Goal: Task Accomplishment & Management: Manage account settings

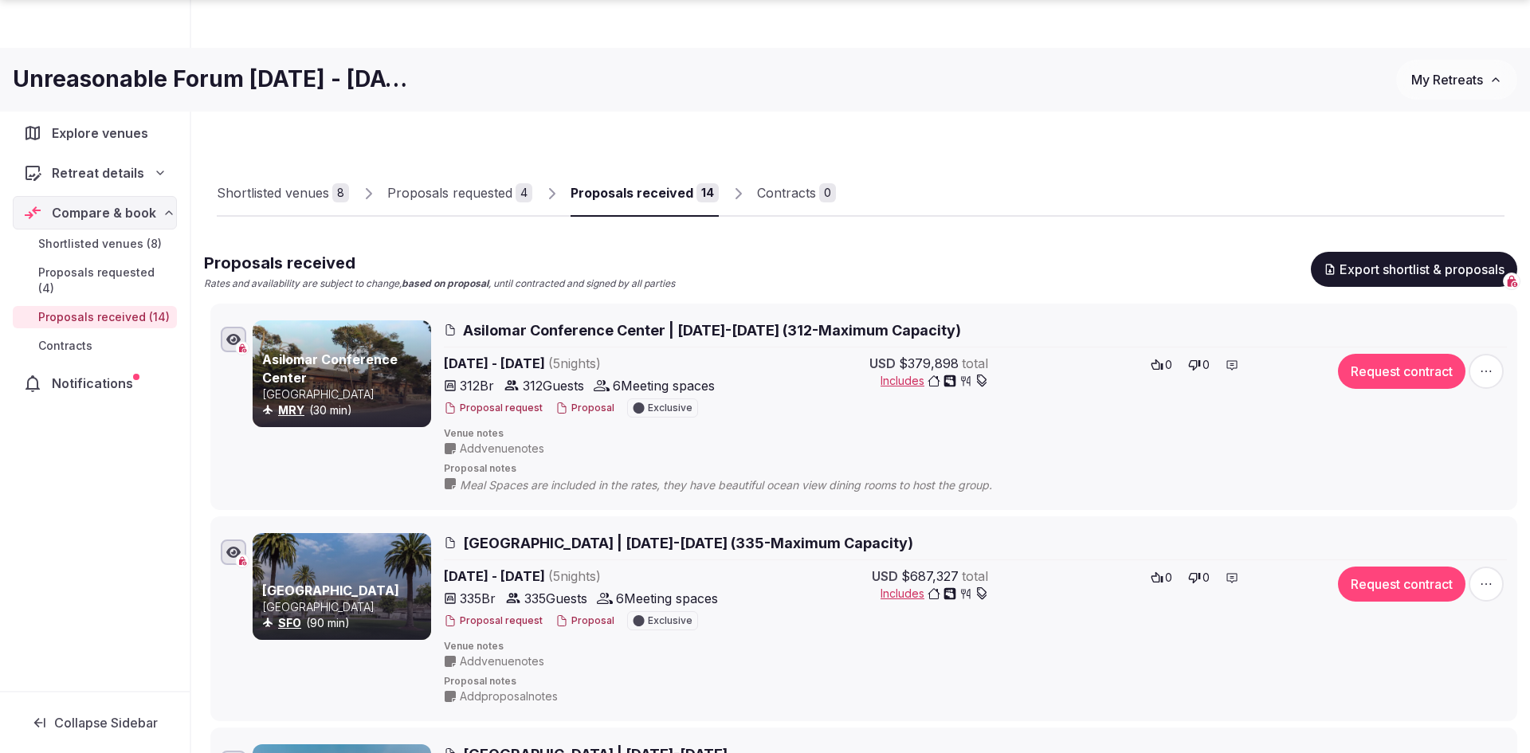
scroll to position [67, 0]
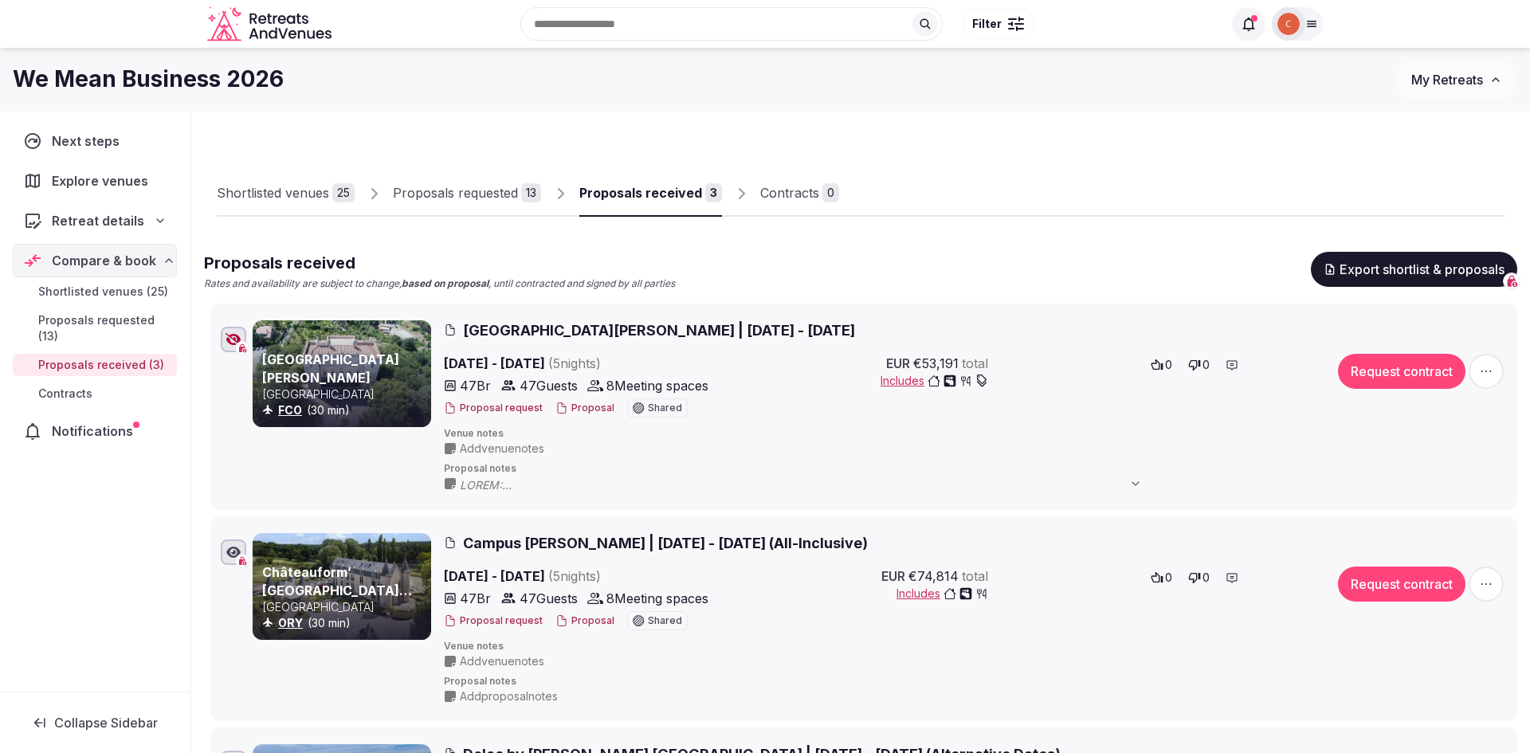
click at [495, 198] on div "Proposals requested" at bounding box center [455, 192] width 125 height 19
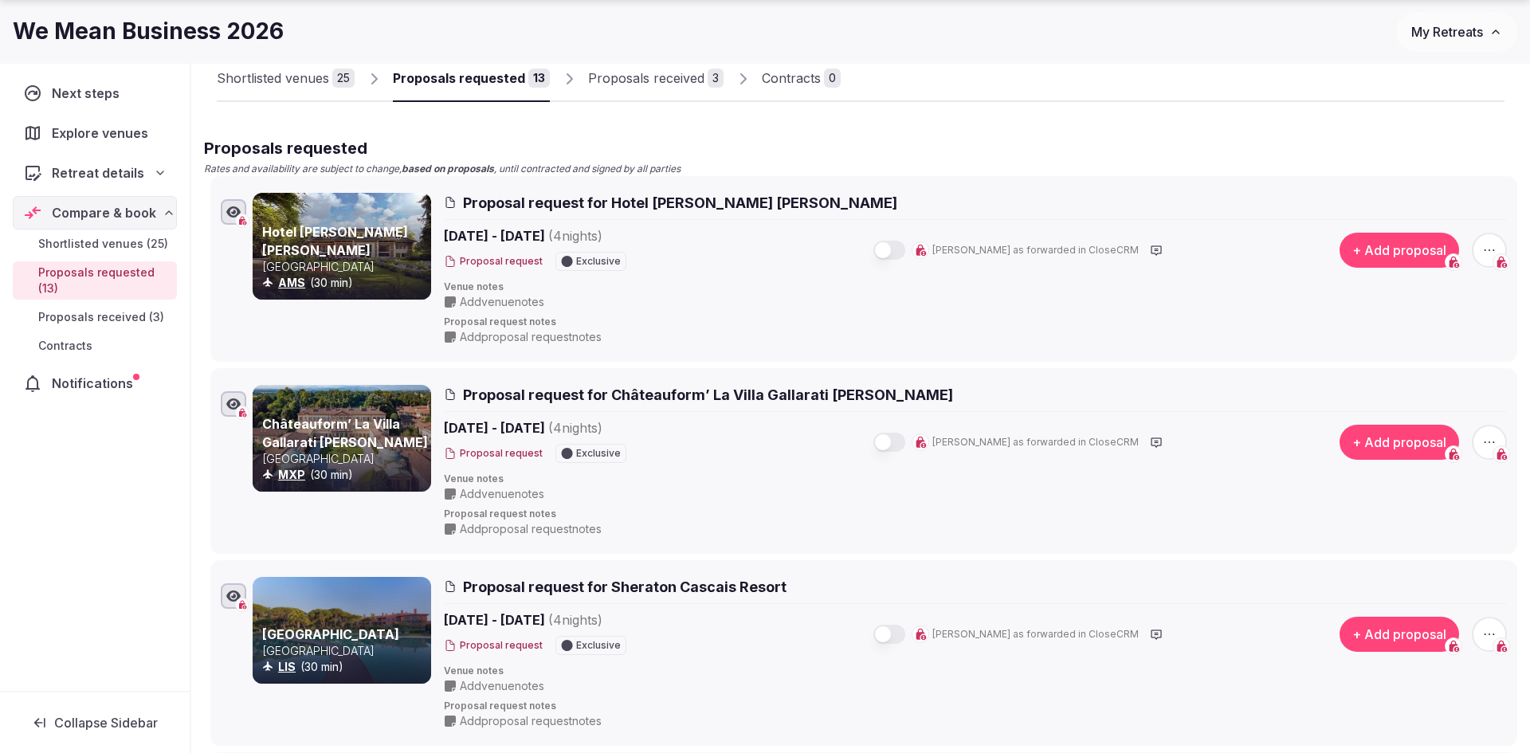
scroll to position [115, 0]
drag, startPoint x: 890, startPoint y: 387, endPoint x: 610, endPoint y: 392, distance: 280.5
click at [610, 392] on h2 "Proposal request for Châteauform’ La Villa Gallarati [PERSON_NAME]" at bounding box center [975, 395] width 1063 height 20
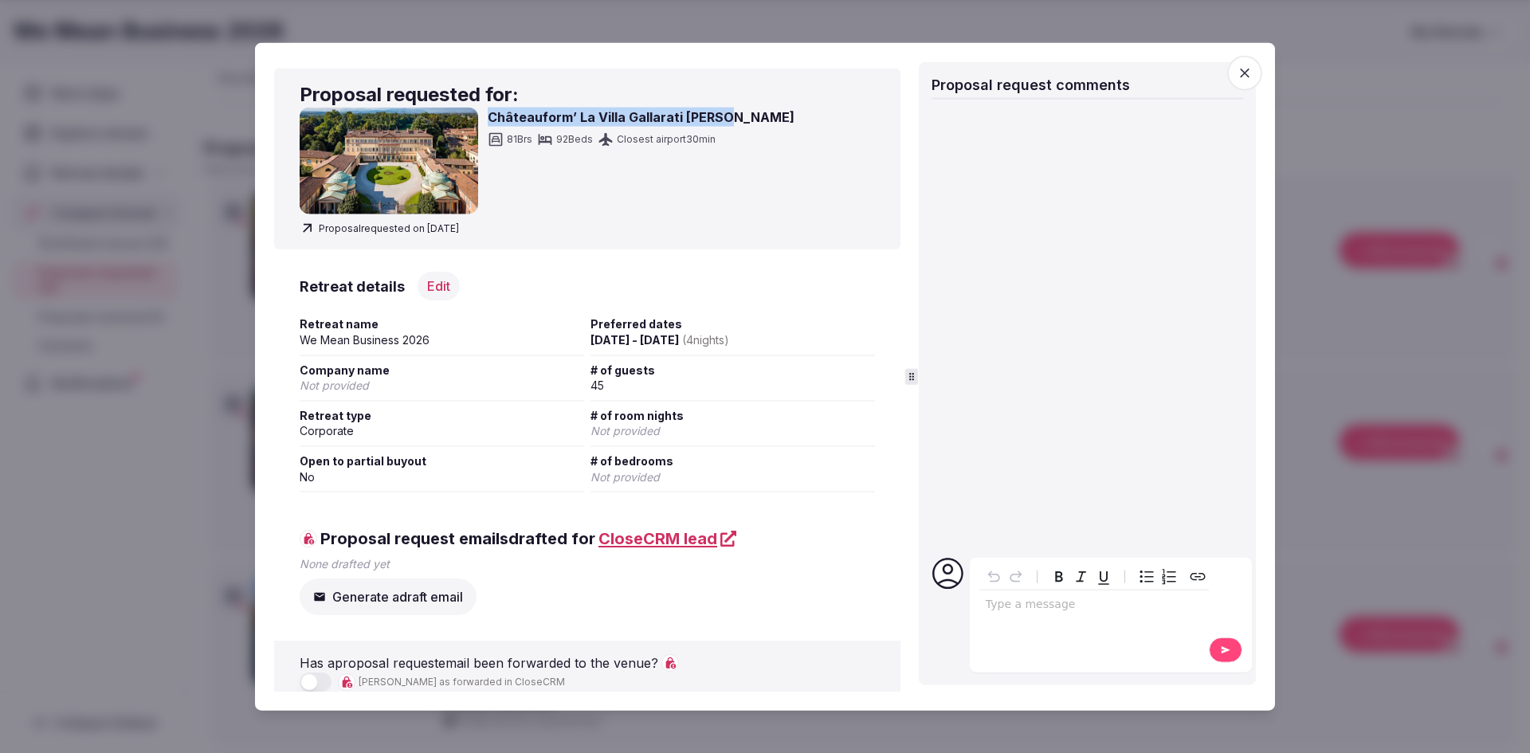
drag, startPoint x: 735, startPoint y: 112, endPoint x: 486, endPoint y: 126, distance: 249.0
click at [486, 126] on div "Châteauform’ La Villa Gallarati Scotti 81 Brs 92 Beds Closest airport 30 min" at bounding box center [587, 161] width 575 height 107
copy h3 "Châteauform’ La Villa Gallarati [PERSON_NAME]"
click at [1242, 77] on icon "button" at bounding box center [1245, 73] width 16 height 16
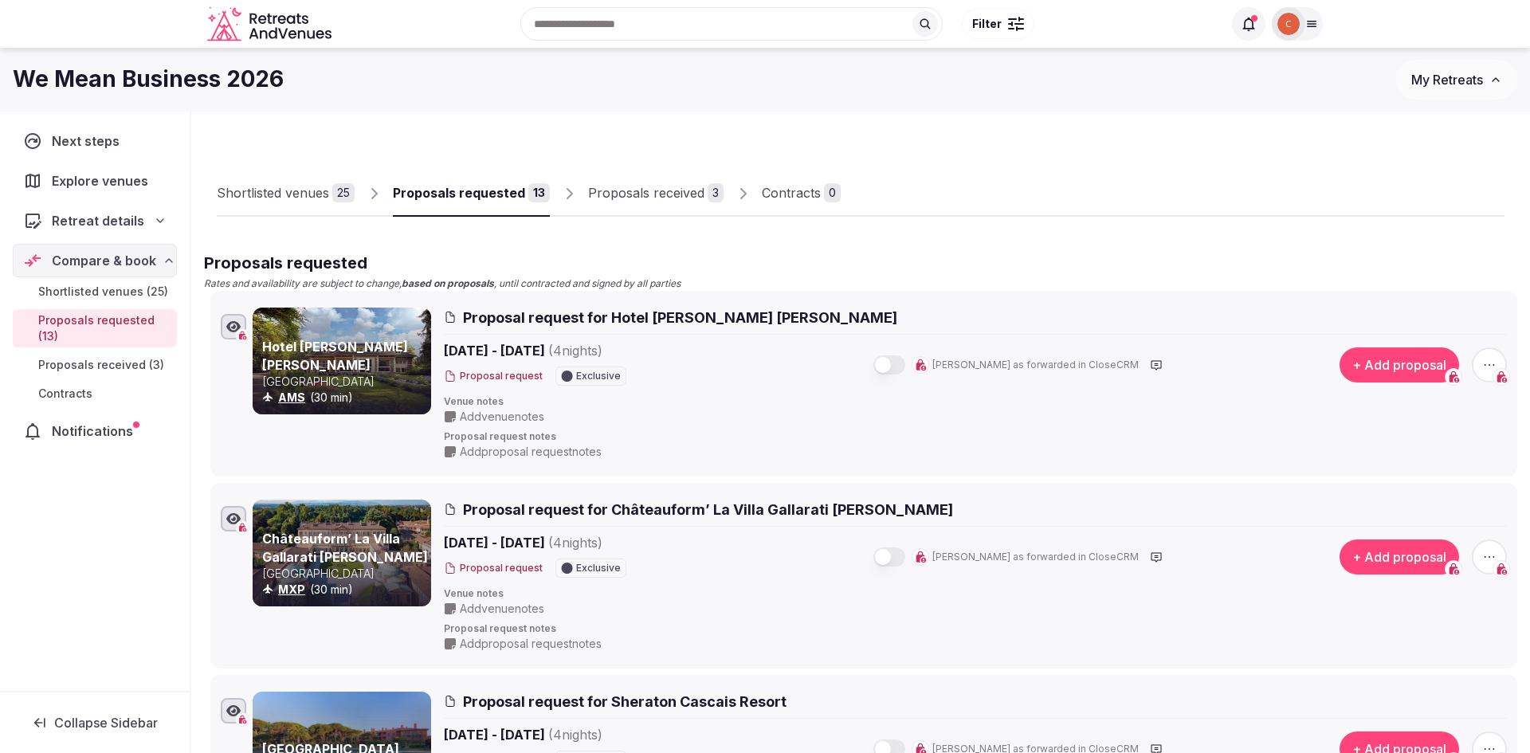
scroll to position [0, 0]
click at [654, 199] on div "Proposals received" at bounding box center [646, 192] width 116 height 19
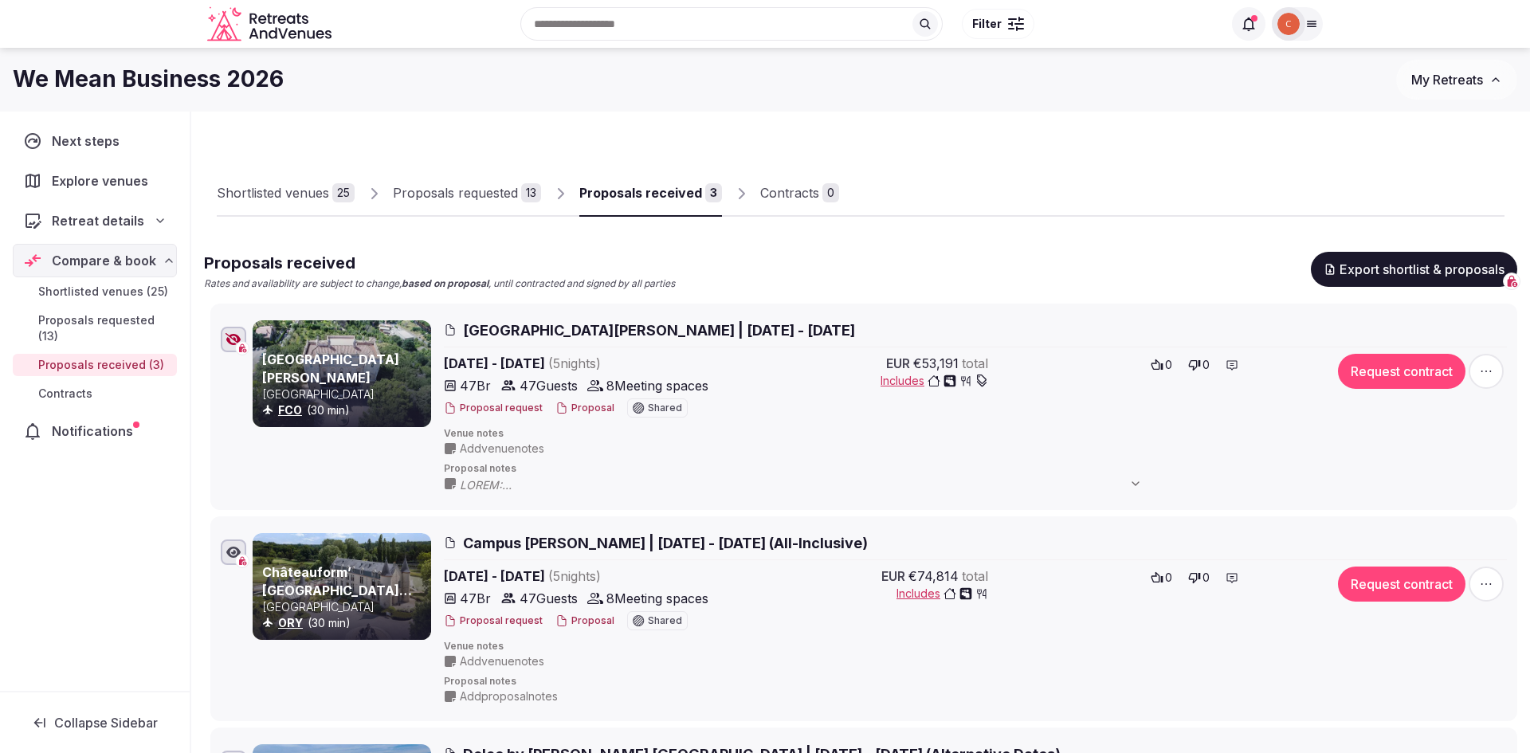
click at [502, 201] on div "Proposals requested" at bounding box center [455, 192] width 125 height 19
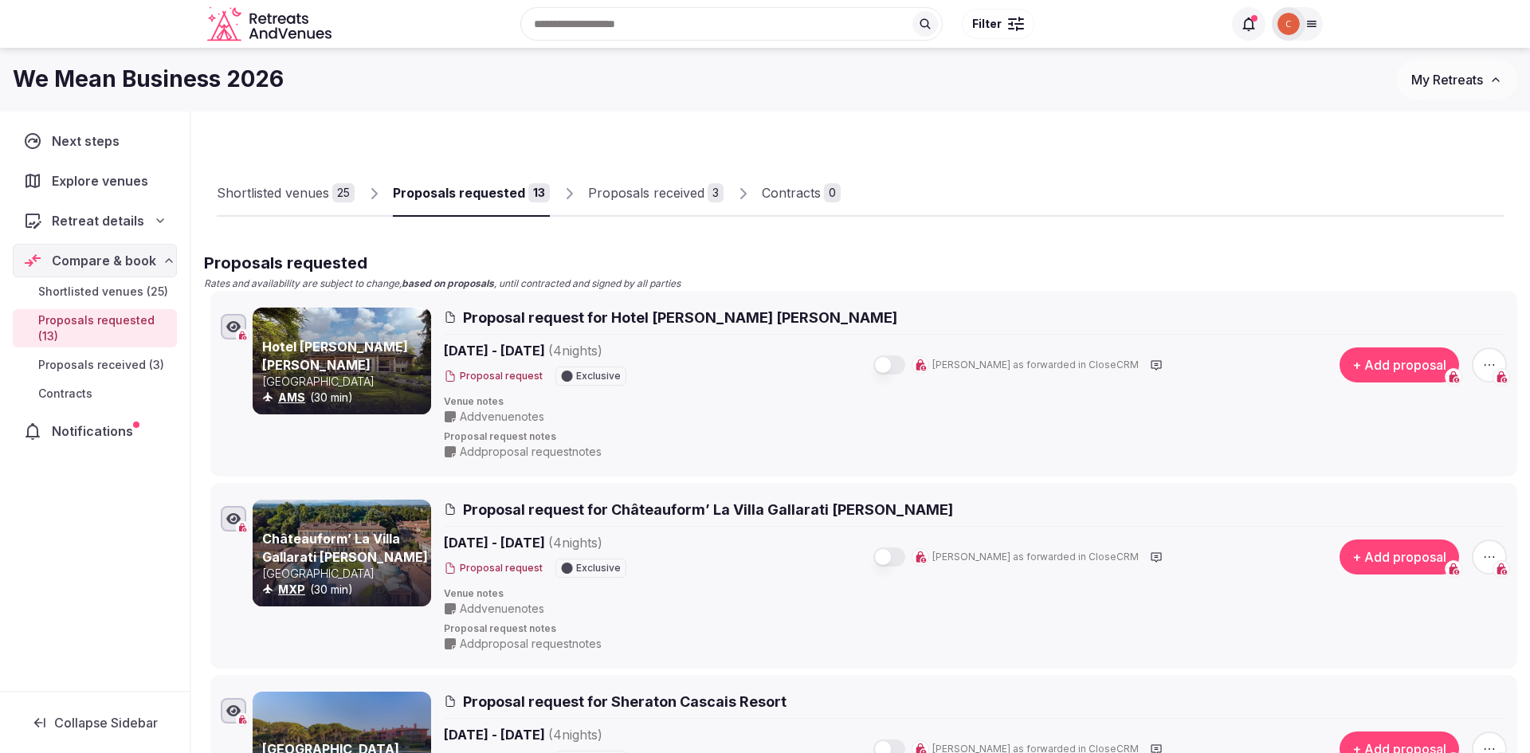
click at [650, 201] on div "Proposals received" at bounding box center [646, 192] width 116 height 19
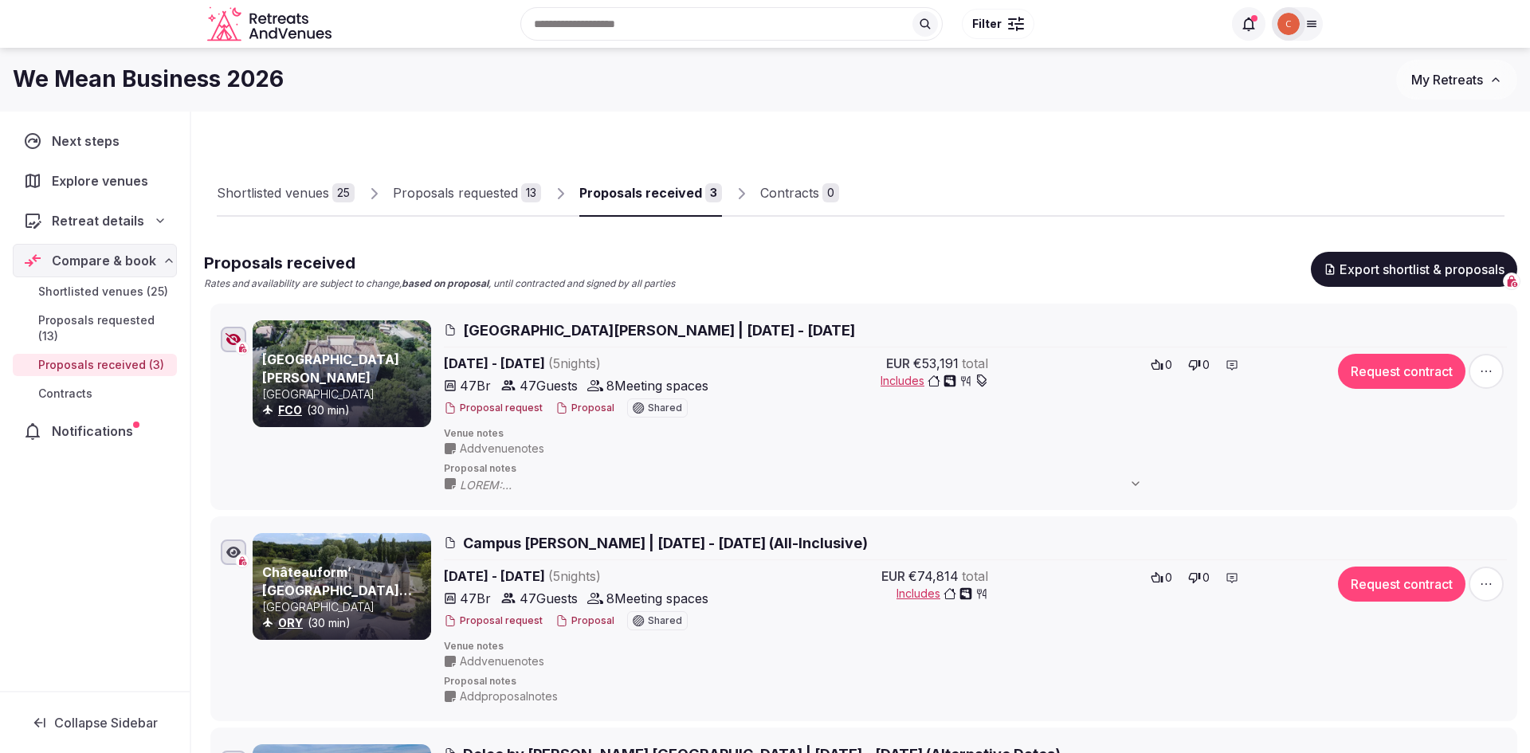
click at [432, 191] on div "Proposals requested" at bounding box center [455, 192] width 125 height 19
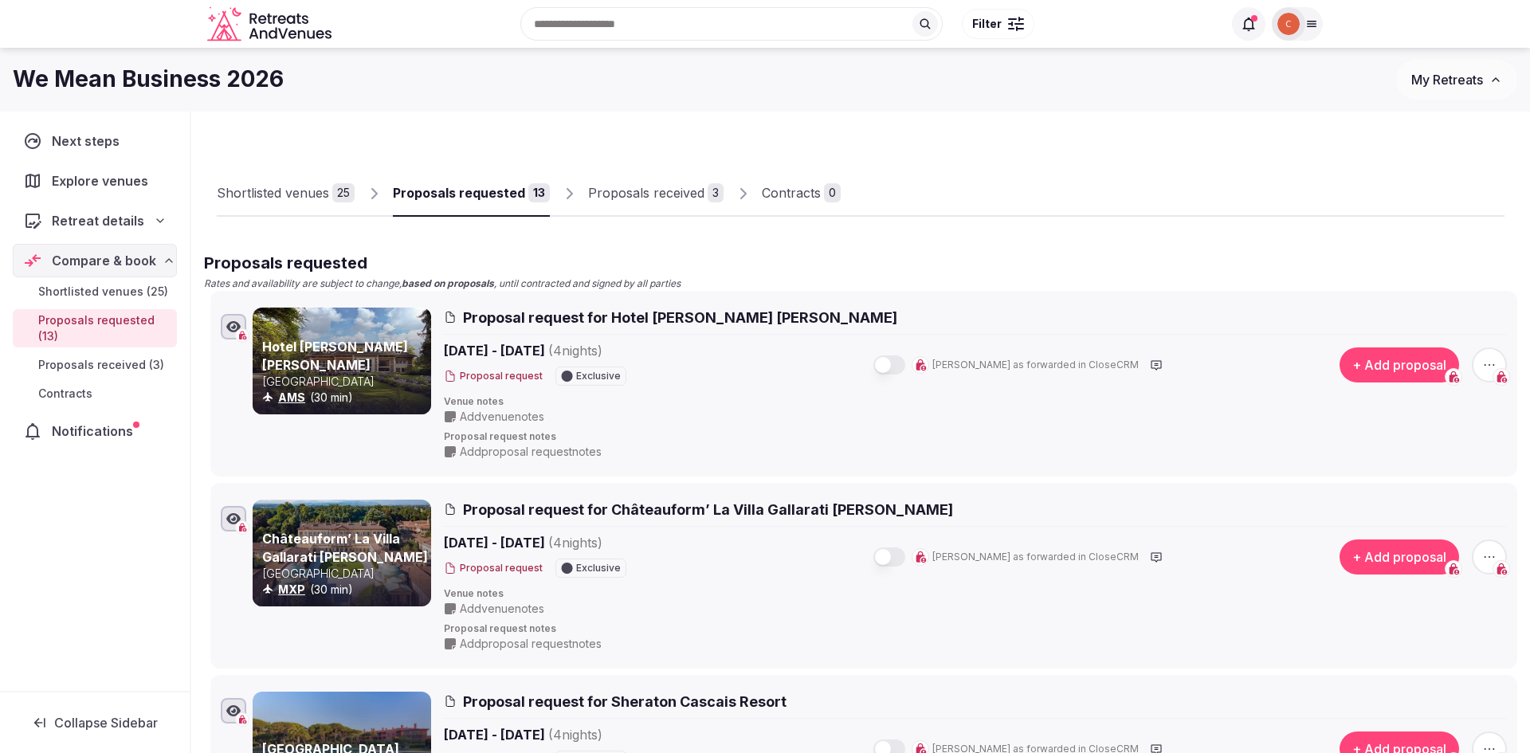
click at [131, 0] on div "Search Popular Destinations Toscana, Italy Riviera Maya, Mexico Indonesia, Bali…" at bounding box center [765, 24] width 1530 height 48
click at [641, 182] on link "Proposals received 3" at bounding box center [655, 194] width 135 height 46
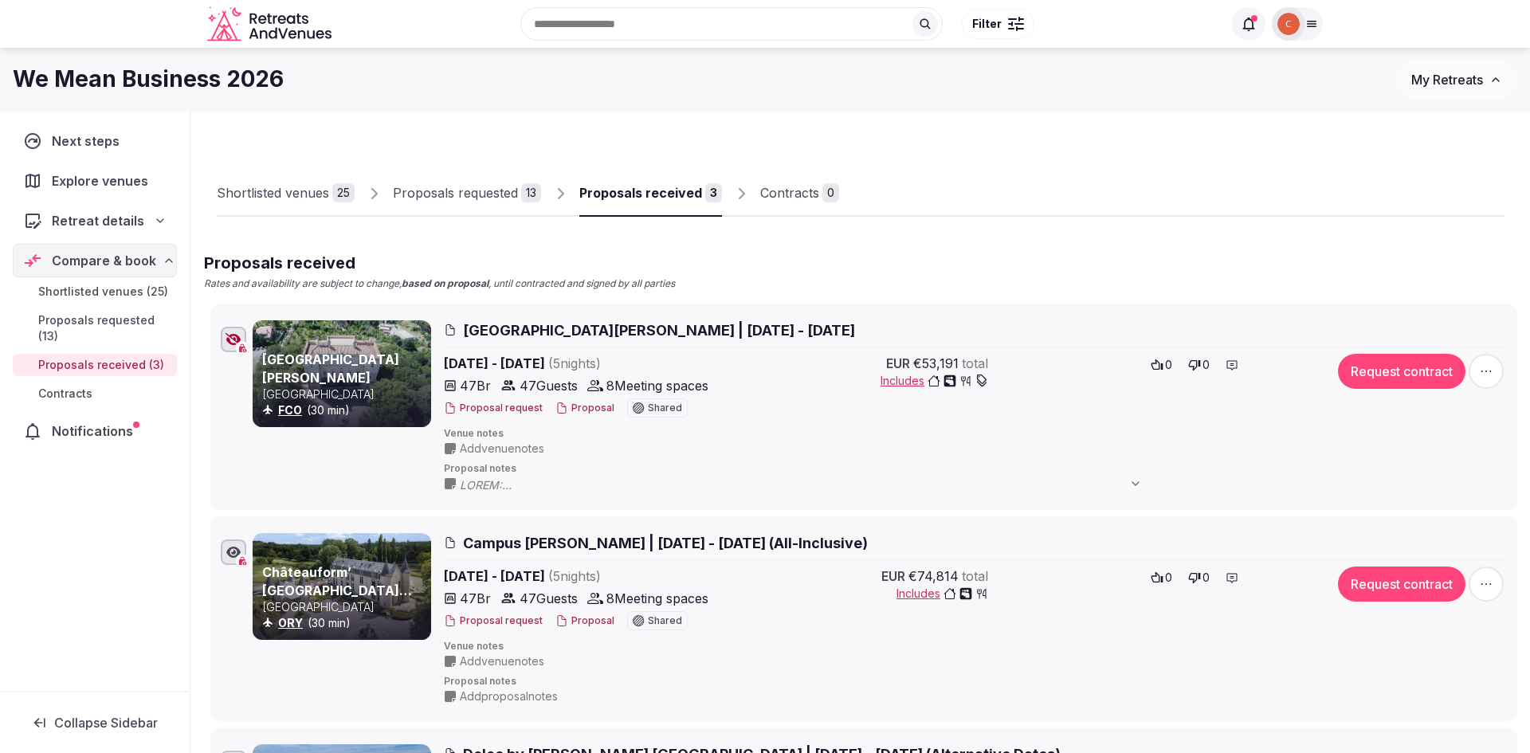
scroll to position [849, 0]
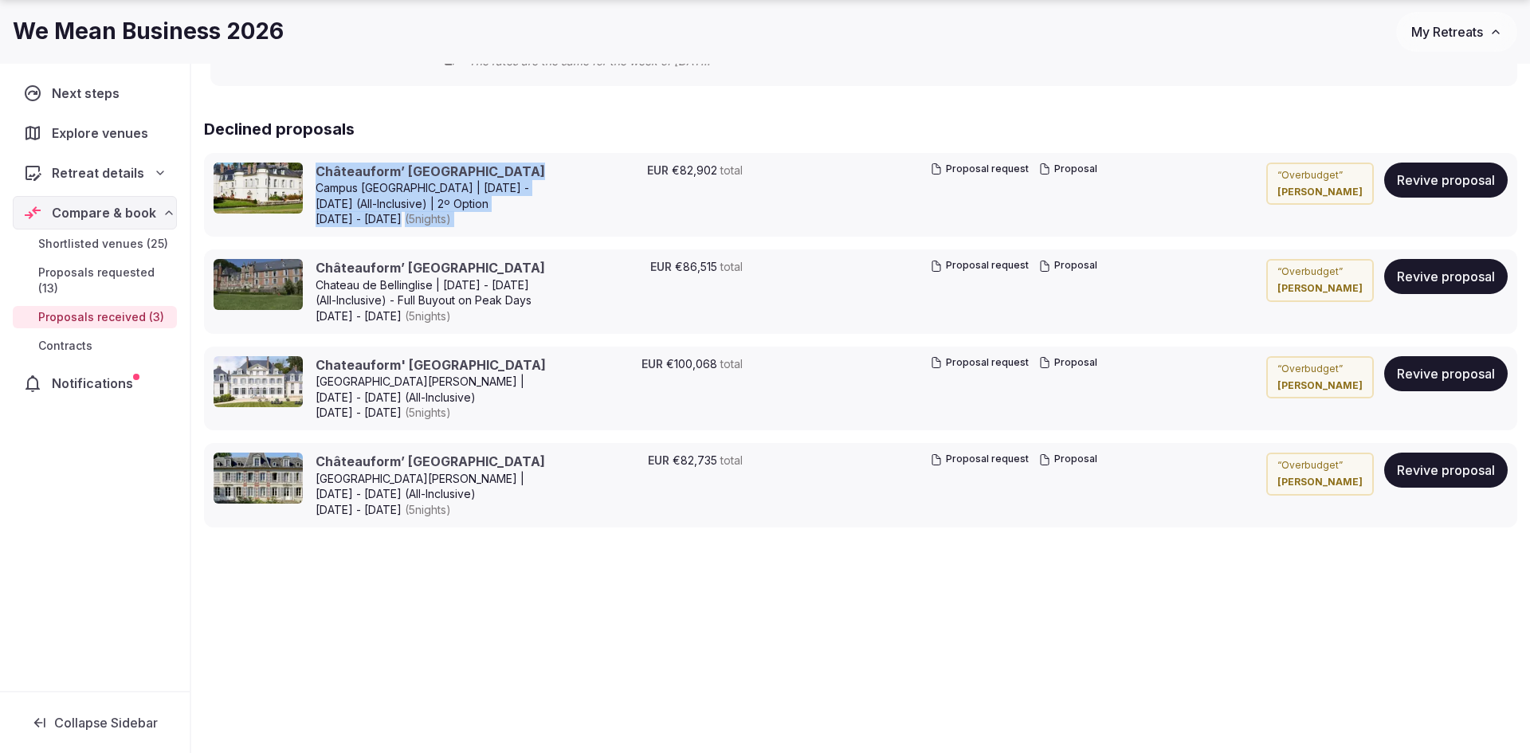
drag, startPoint x: 575, startPoint y: 154, endPoint x: 325, endPoint y: 138, distance: 250.7
click at [325, 138] on div "Declined proposals Châteauform’ Campus Saint-Just Campus Saint Just | May 31 - …" at bounding box center [860, 323] width 1313 height 410
copy div "Châteauform’ Campus Saint-Just Campus Saint Just | May 31 - June 5, 2026 (All-I…"
drag, startPoint x: 550, startPoint y: 304, endPoint x: 310, endPoint y: 251, distance: 245.6
click at [310, 259] on div "Châteauform’ Chateau de Bellinglise Chateau de Bellinglise | May 31 - June 05, …" at bounding box center [392, 291] width 357 height 65
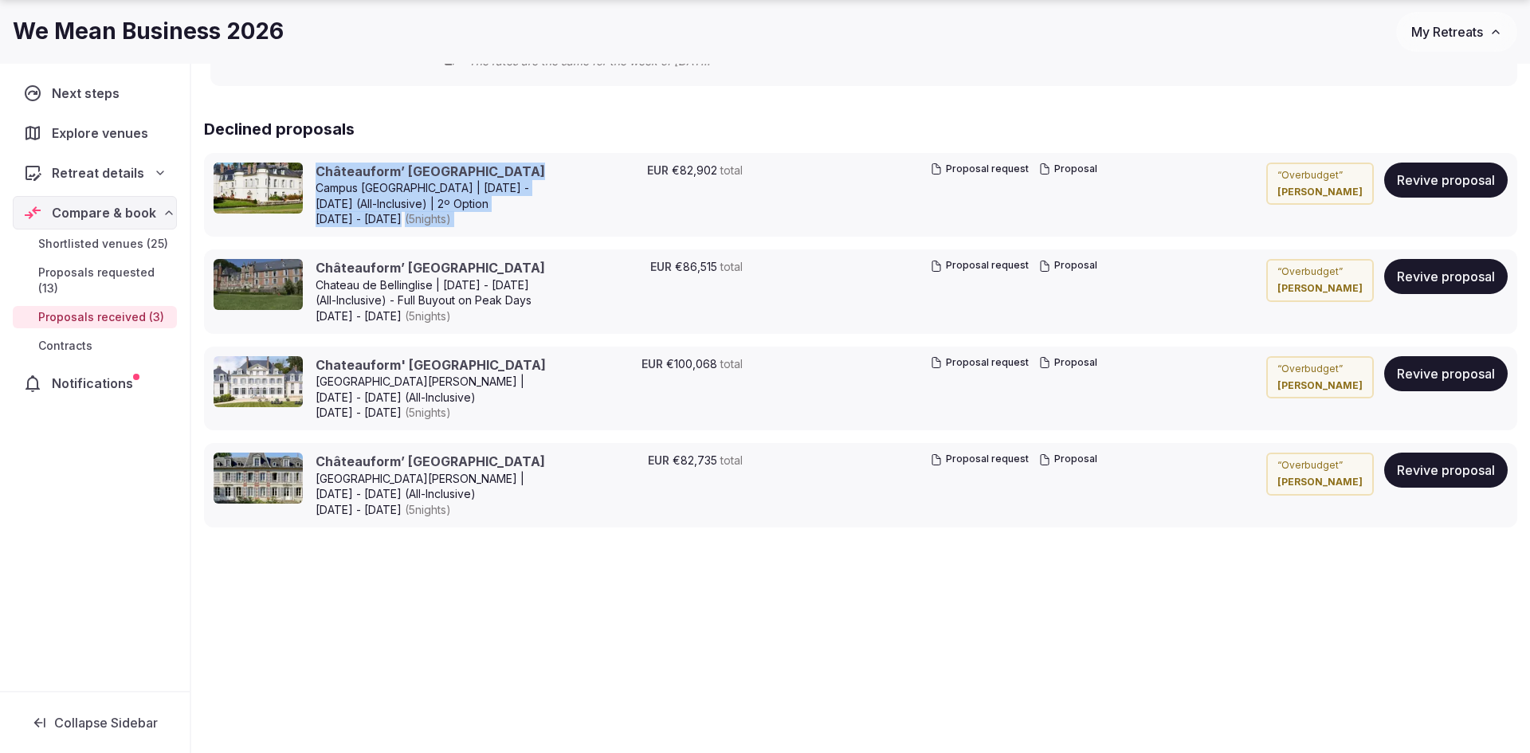
copy div "Châteauform’ Chateau de Bellinglise Chateau de Bellinglise | May 31 - June 05, …"
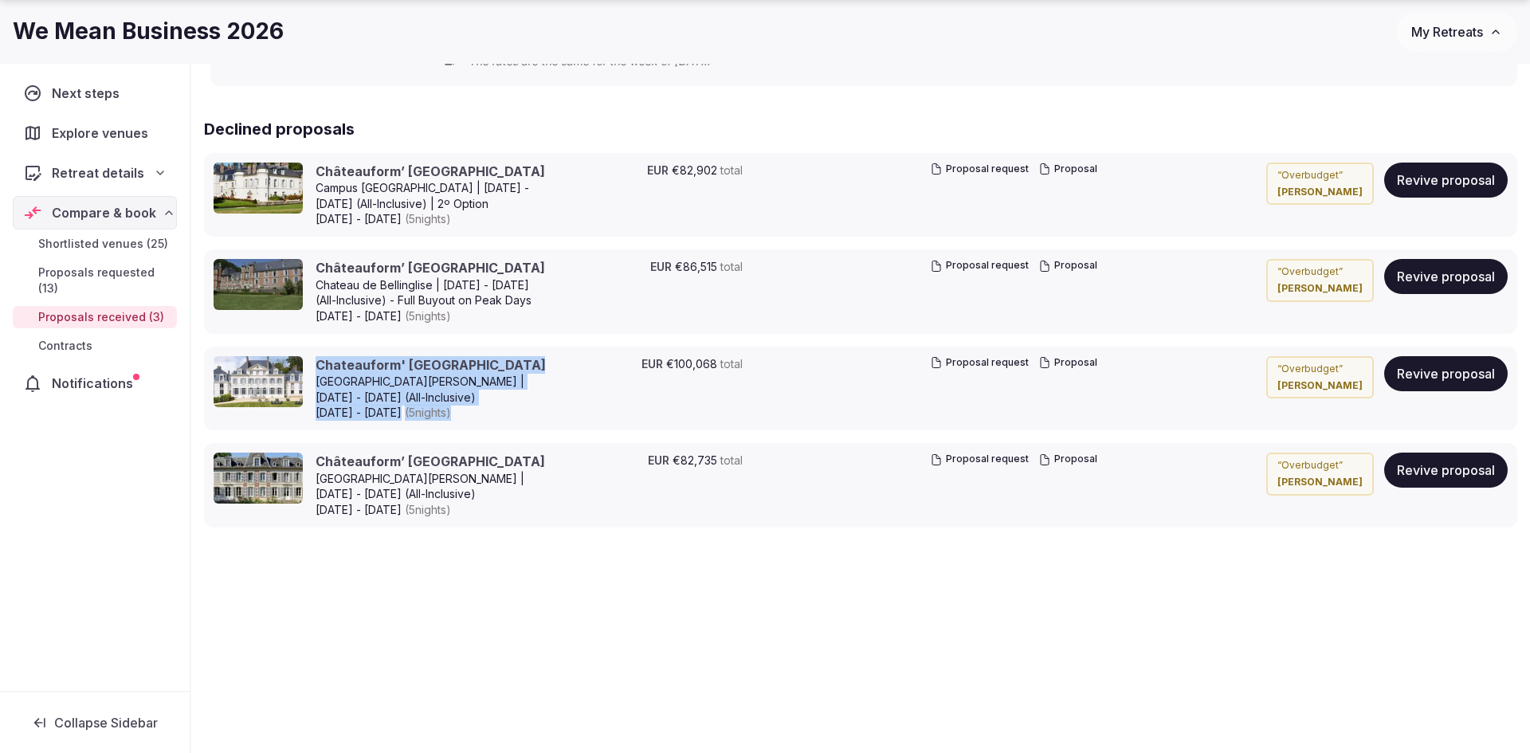
drag, startPoint x: 536, startPoint y: 412, endPoint x: 324, endPoint y: 349, distance: 221.1
click at [324, 349] on div "Chateauform' Château de Crécy-la-Chapelle Château de Crécy-la-Chapelle | May 31…" at bounding box center [860, 389] width 1313 height 84
copy div "Chateauform' Château de Crécy-la-Chapelle Château de Crécy-la-Chapelle | May 31…"
drag, startPoint x: 520, startPoint y: 495, endPoint x: 301, endPoint y: 454, distance: 222.9
click at [301, 454] on div "Châteauform’ Chateau de Neuville-Bosc Chateau de Neuville-Bosc | May 31 - June …" at bounding box center [392, 485] width 357 height 65
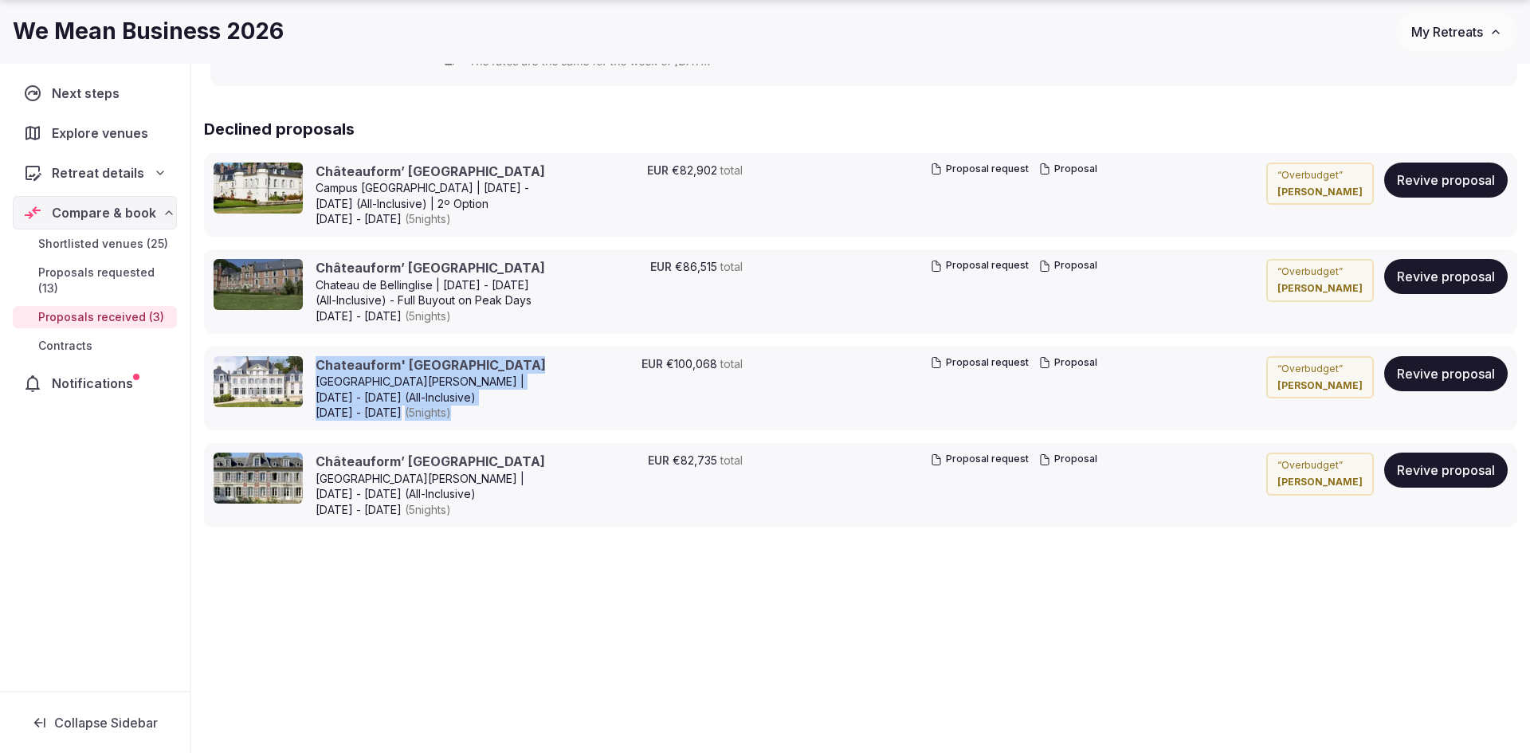
copy div "Châteauform’ Chateau de Neuville-Bosc Chateau de Neuville-Bosc | May 31 - June …"
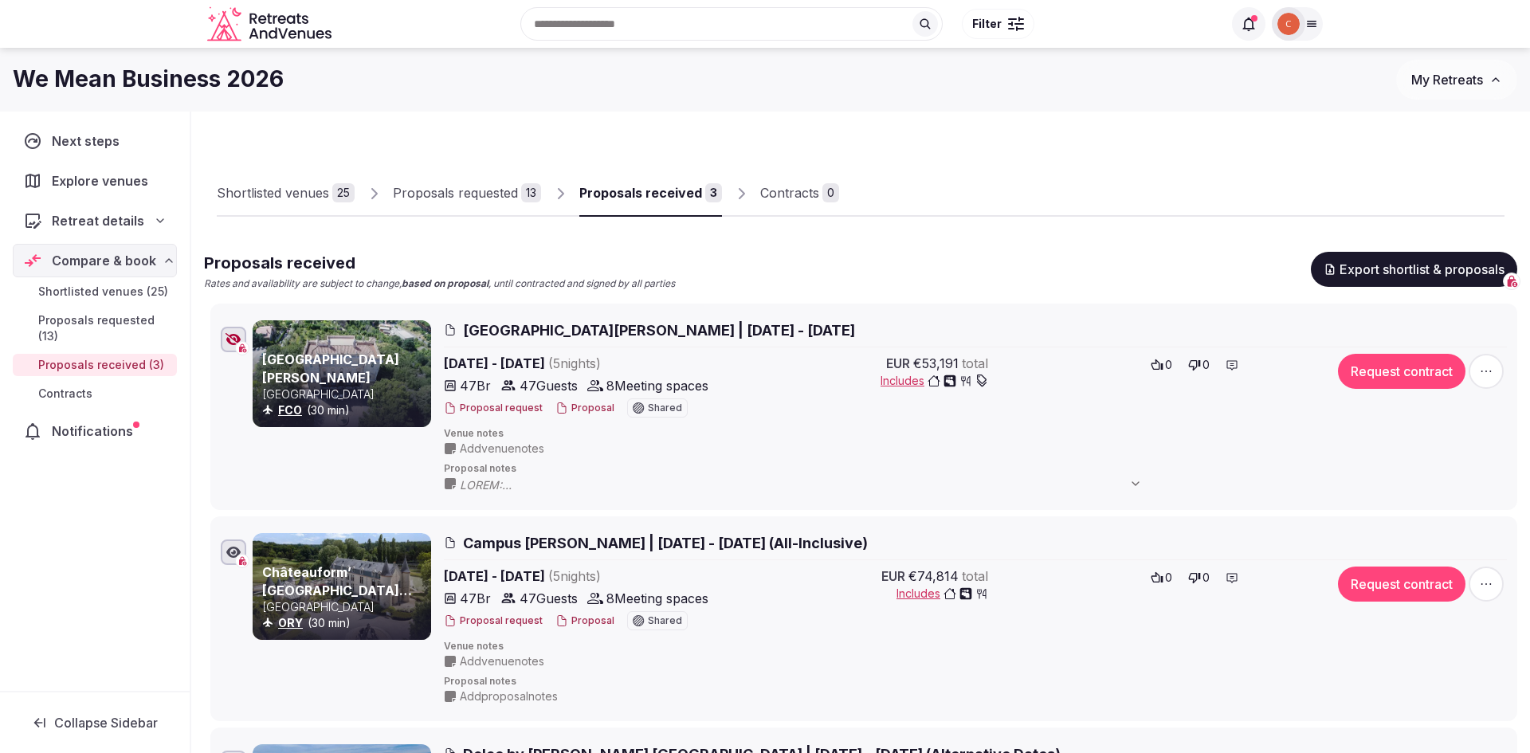
scroll to position [0, 0]
click at [465, 193] on div "Proposals requested" at bounding box center [455, 192] width 125 height 19
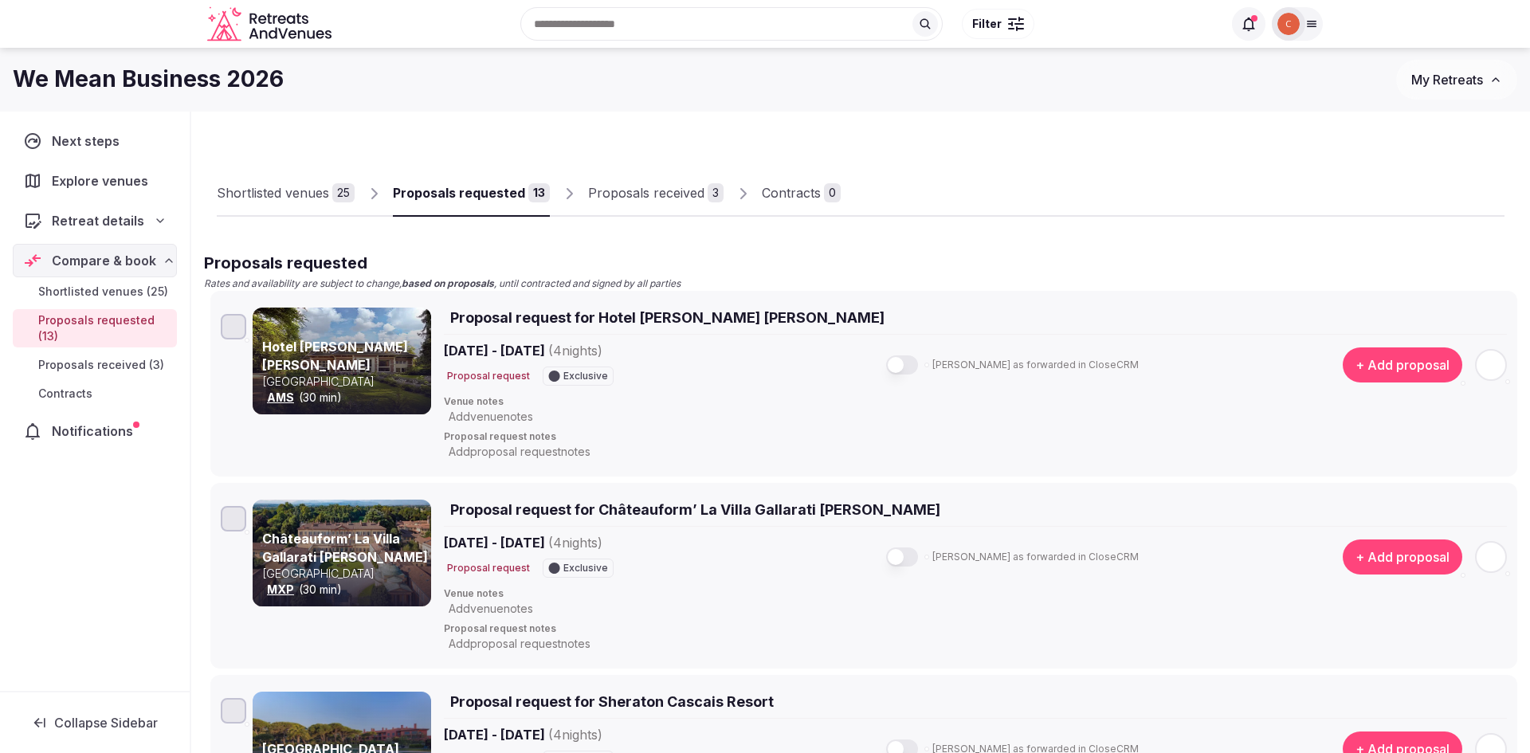
click at [1464, 84] on span "My Retreats" at bounding box center [1447, 80] width 72 height 16
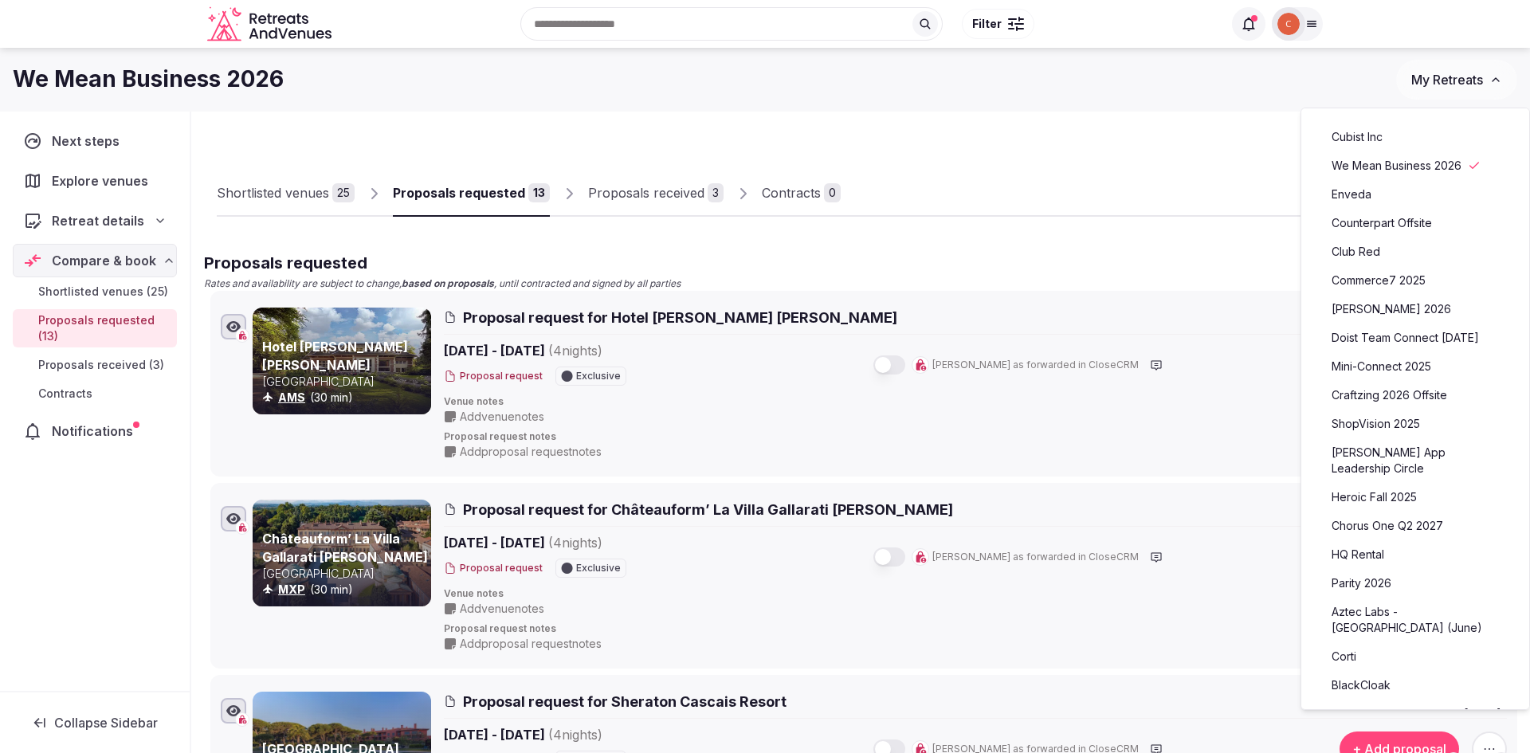
click at [1415, 395] on link "Craftzing 2026 Offsite" at bounding box center [1415, 396] width 196 height 26
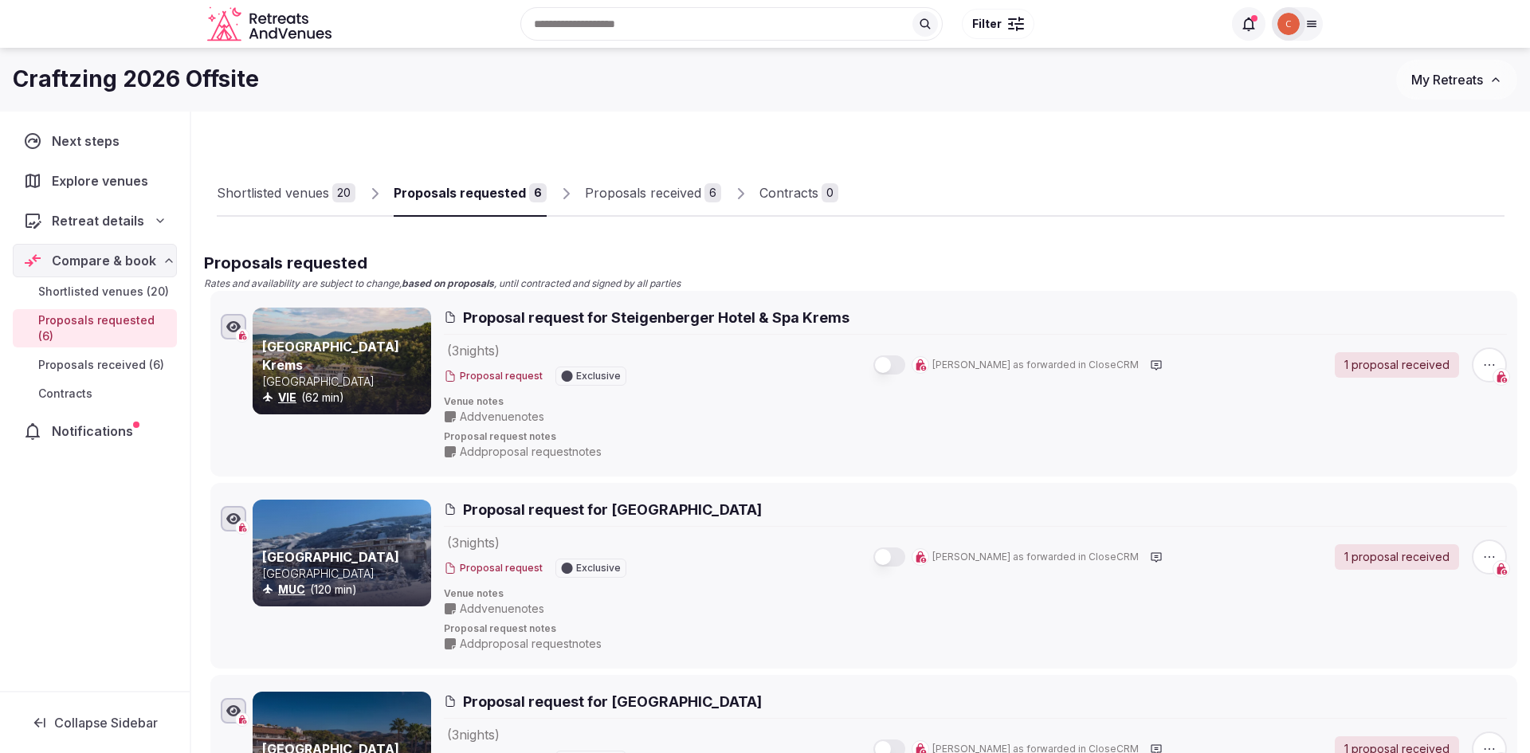
click at [631, 194] on div "Proposals received" at bounding box center [643, 192] width 116 height 19
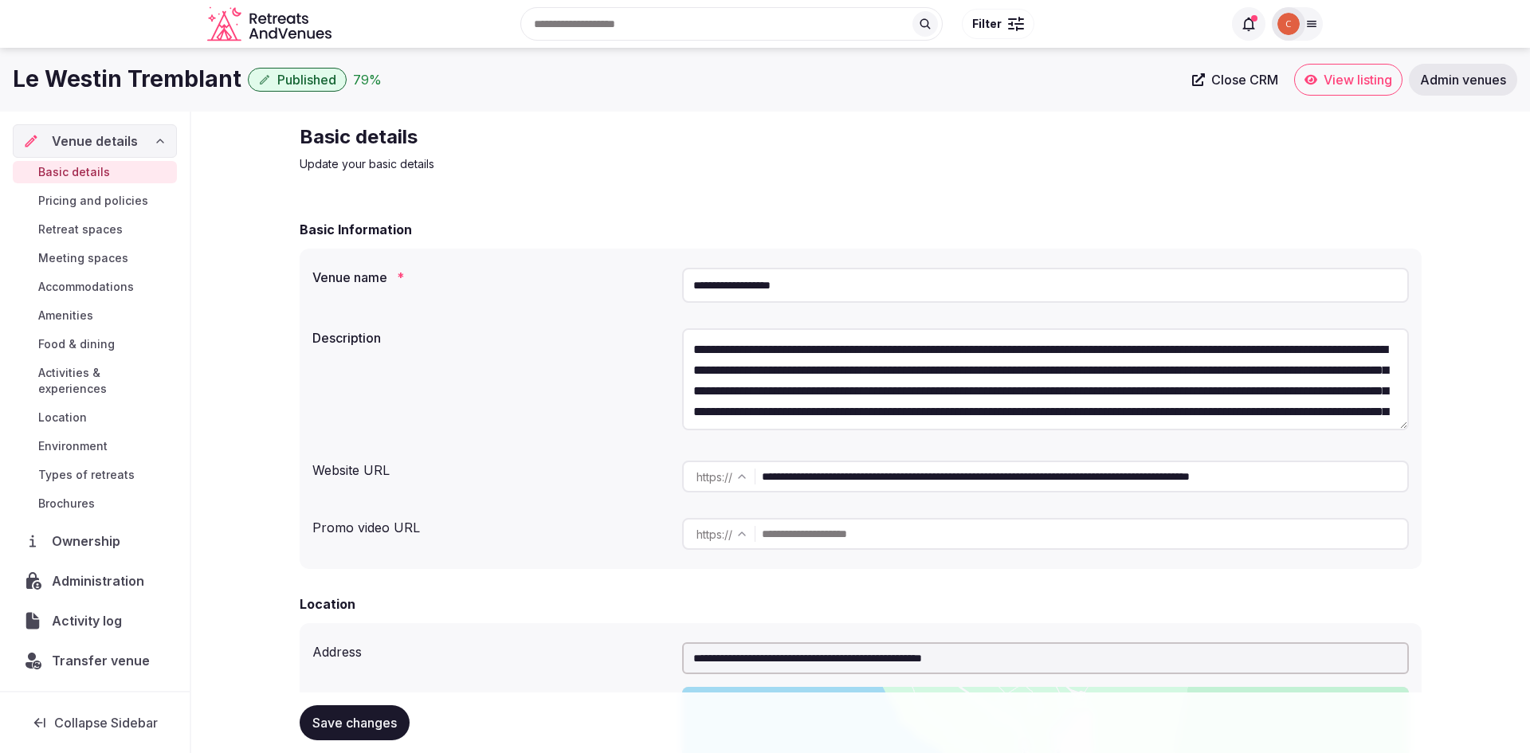
click at [1470, 83] on span "Admin venues" at bounding box center [1463, 80] width 86 height 16
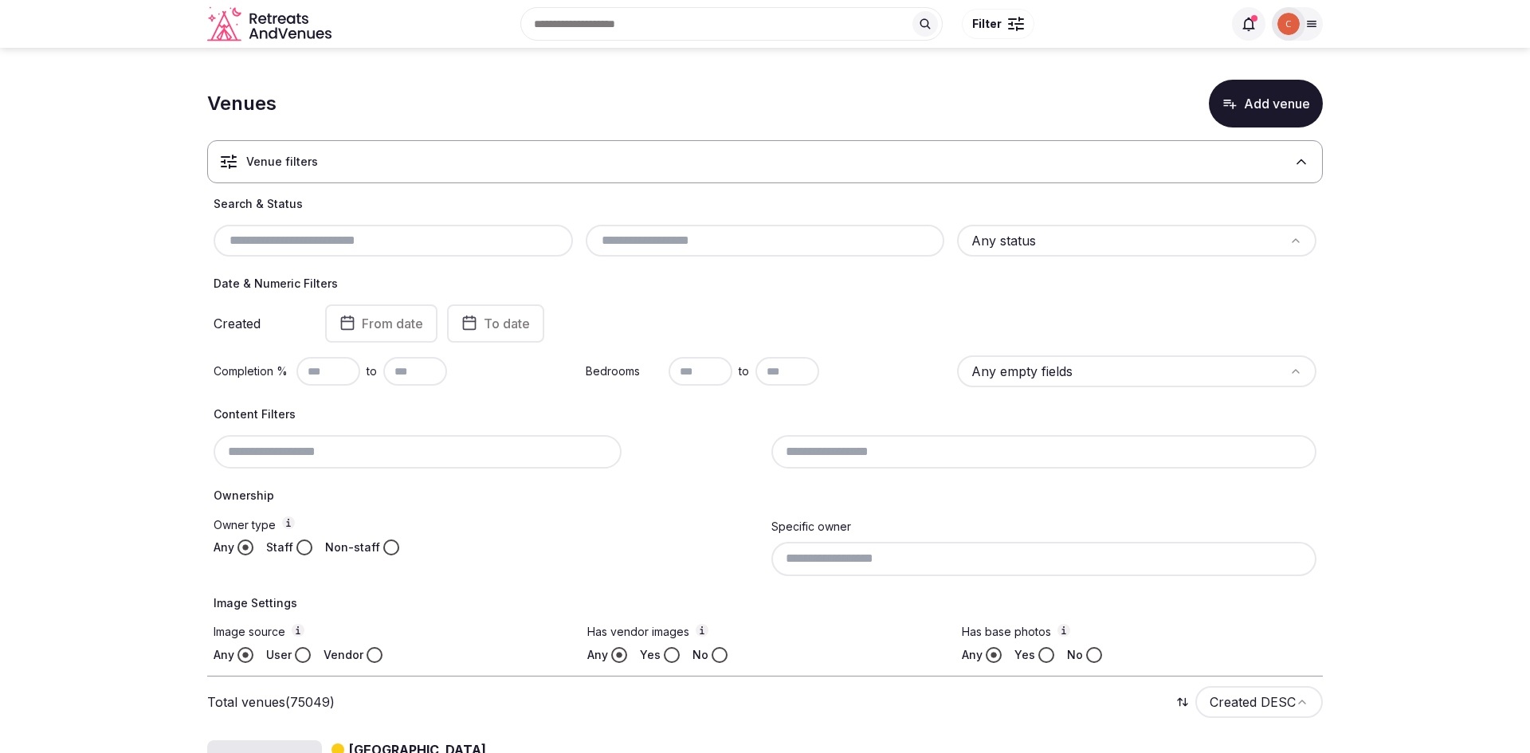
click at [275, 243] on input "text" at bounding box center [393, 240] width 347 height 19
paste input "**********"
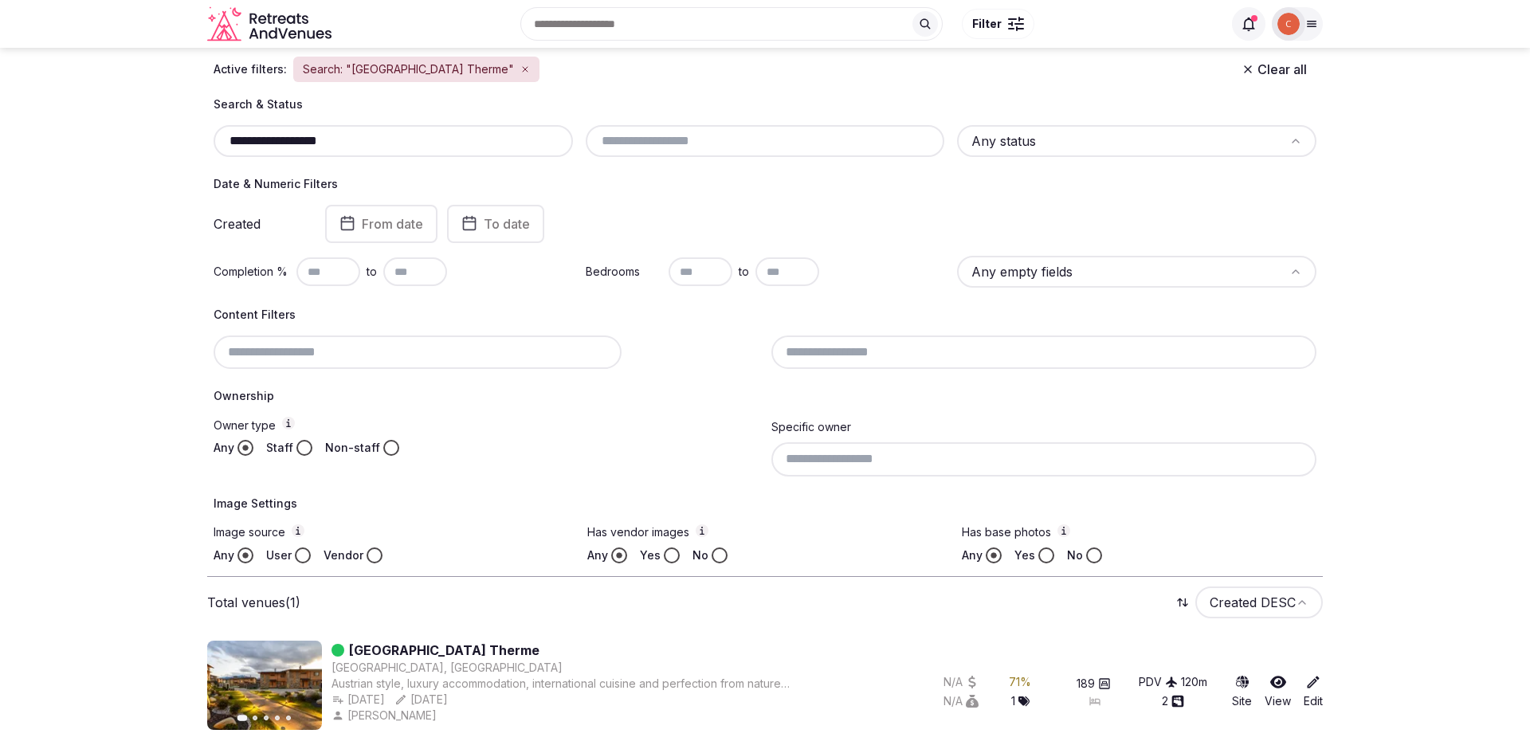
scroll to position [137, 0]
type input "**********"
click at [438, 645] on link "[GEOGRAPHIC_DATA] Therme" at bounding box center [444, 650] width 190 height 19
